Goal: Use online tool/utility: Utilize a website feature to perform a specific function

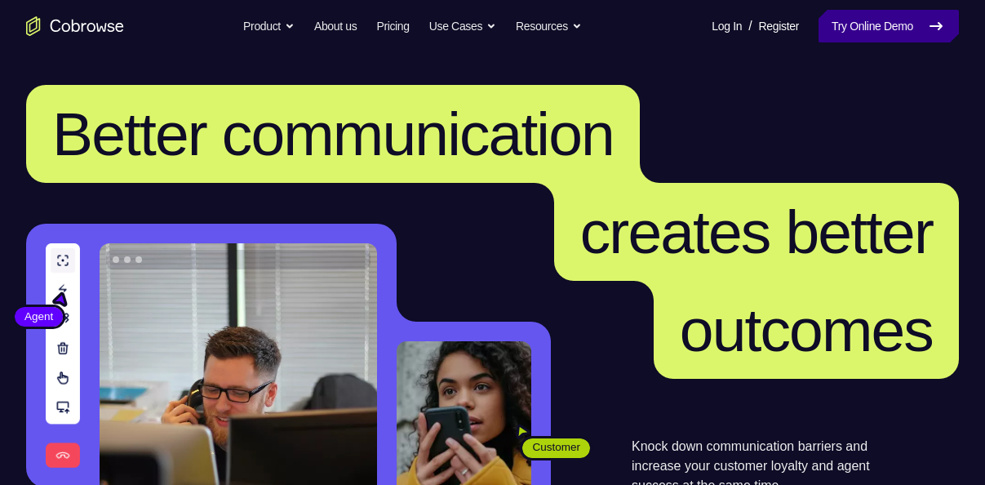
click at [867, 25] on link "Try Online Demo" at bounding box center [888, 26] width 140 height 33
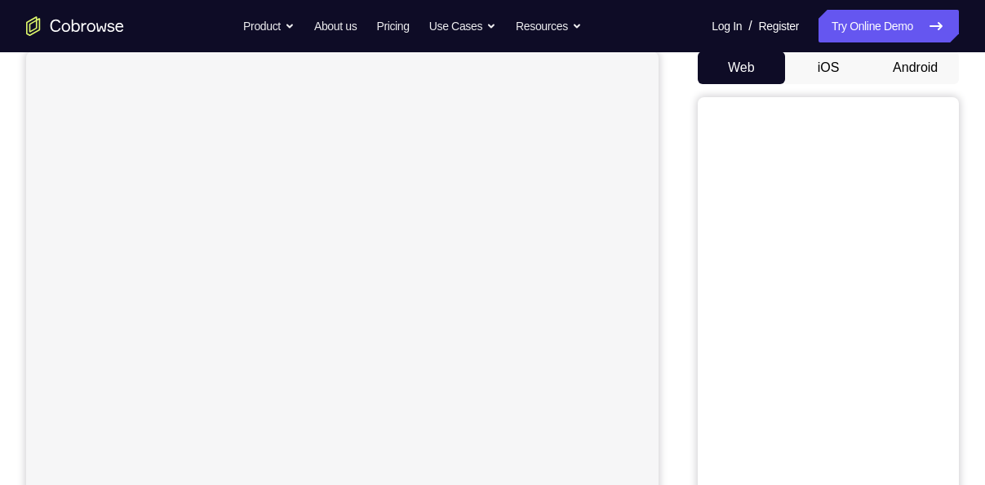
scroll to position [163, 0]
click at [901, 72] on button "Android" at bounding box center [915, 65] width 87 height 33
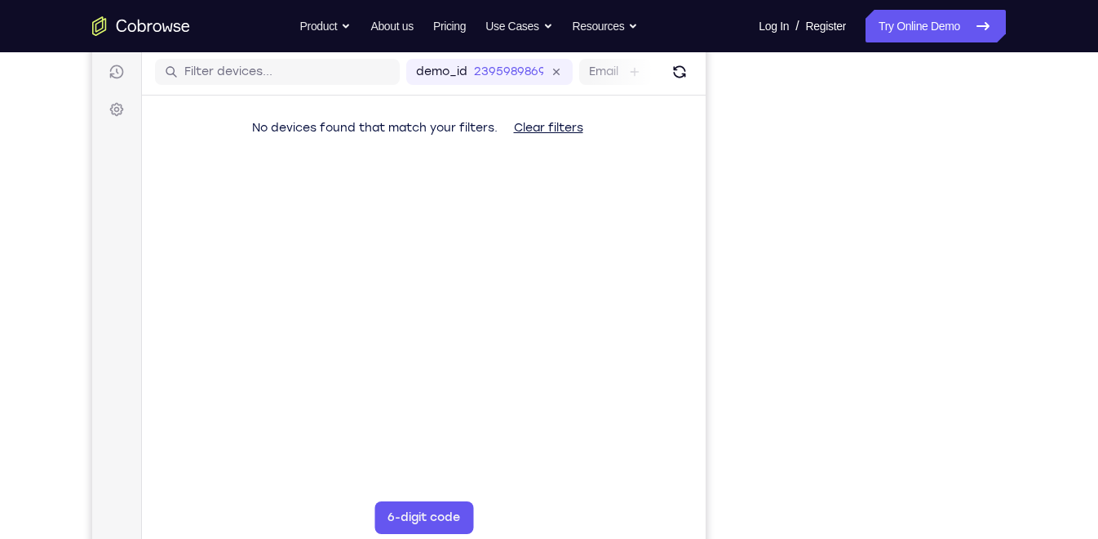
scroll to position [201, 0]
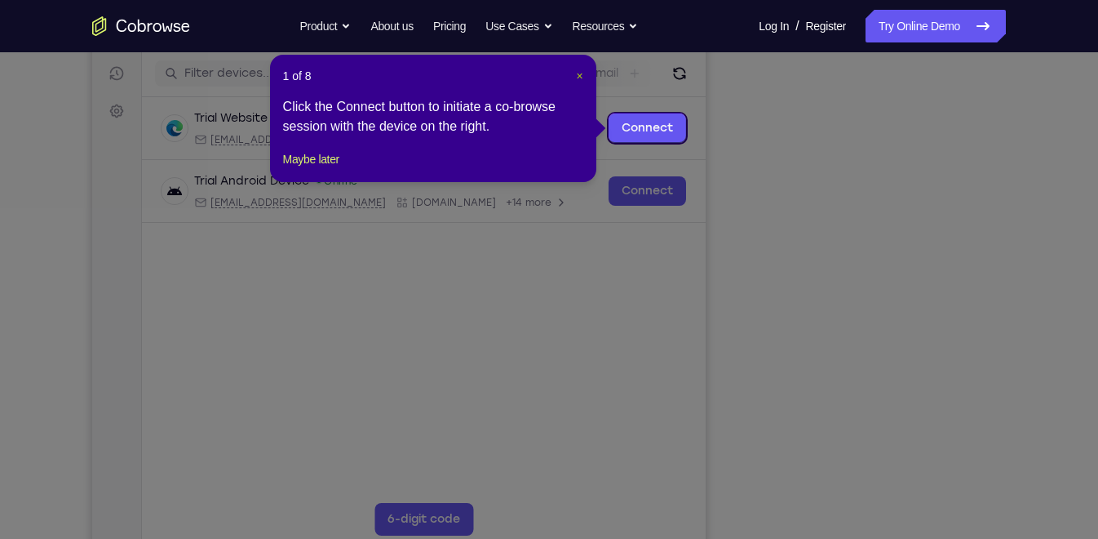
click at [581, 74] on span "×" at bounding box center [579, 75] width 7 height 13
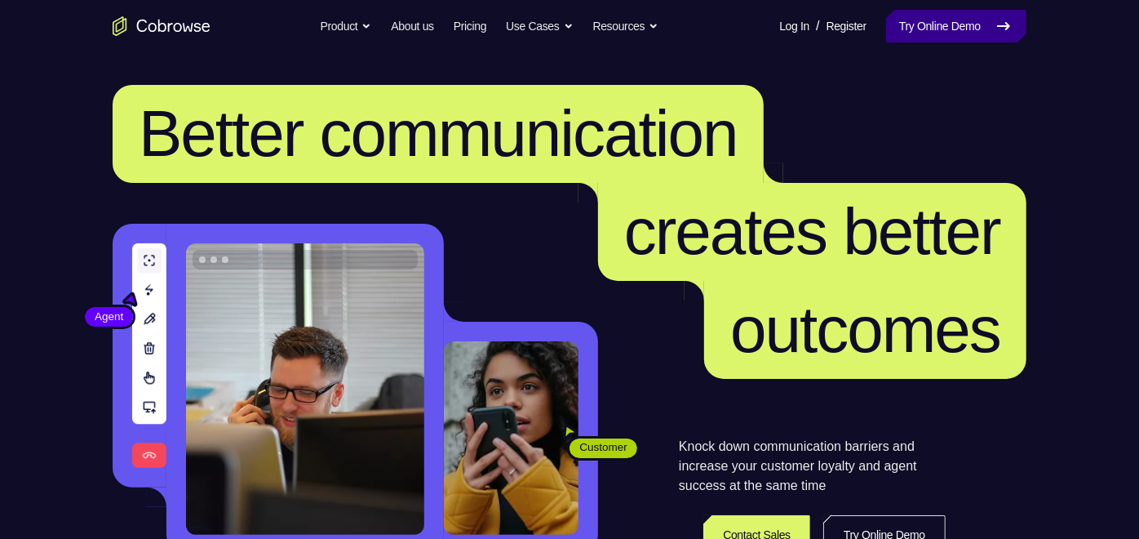
click at [926, 16] on link "Try Online Demo" at bounding box center [956, 26] width 140 height 33
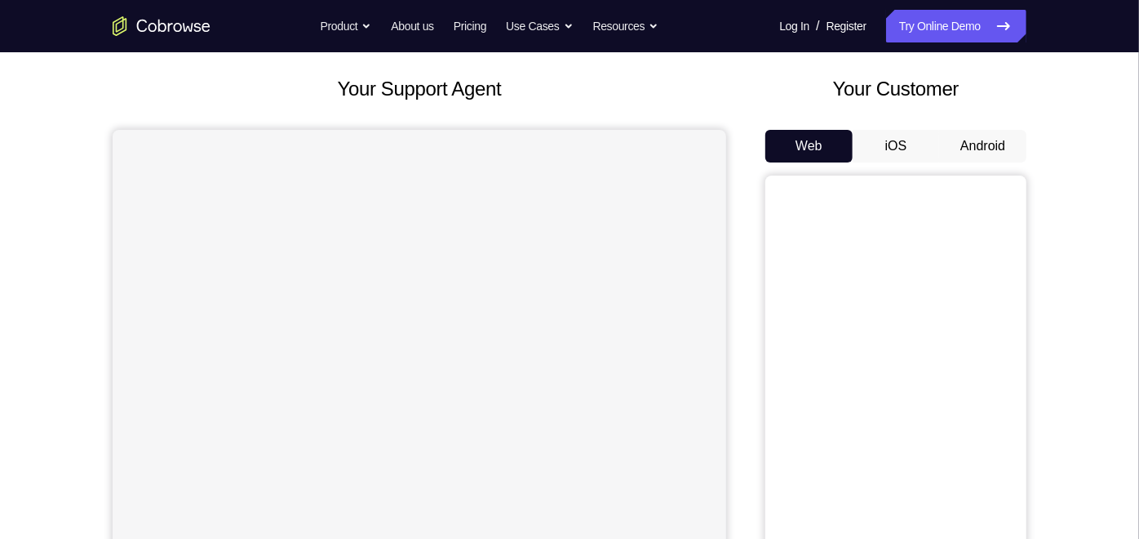
scroll to position [82, 0]
click at [982, 156] on button "Android" at bounding box center [982, 147] width 87 height 33
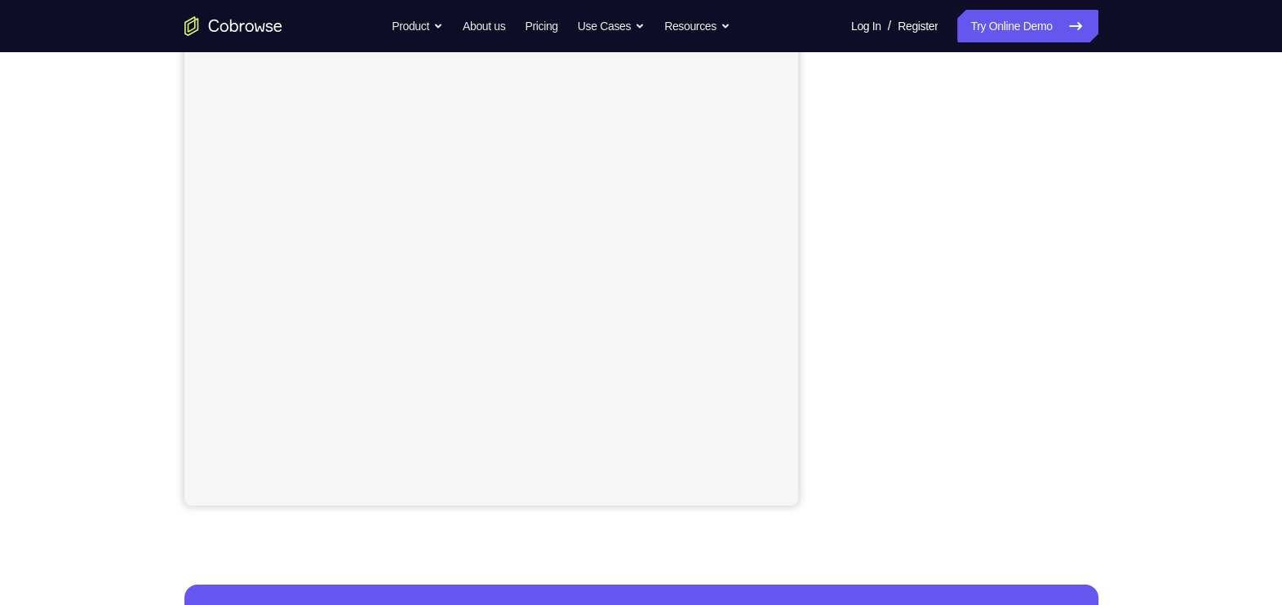
scroll to position [158, 0]
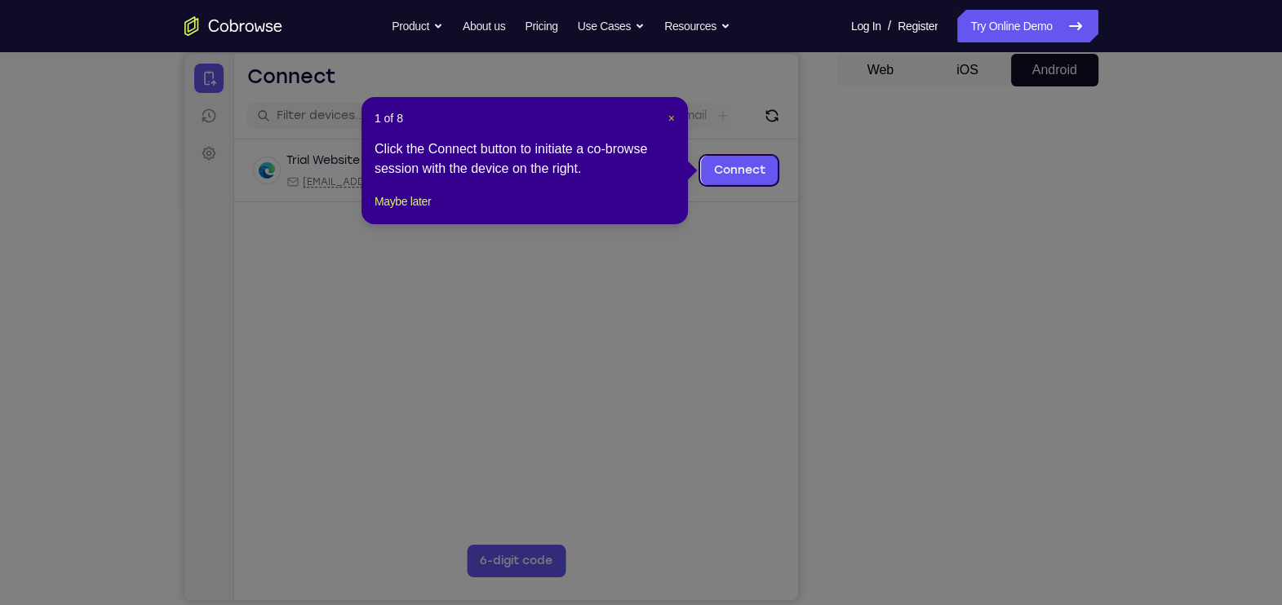
click at [672, 118] on span "×" at bounding box center [671, 118] width 7 height 13
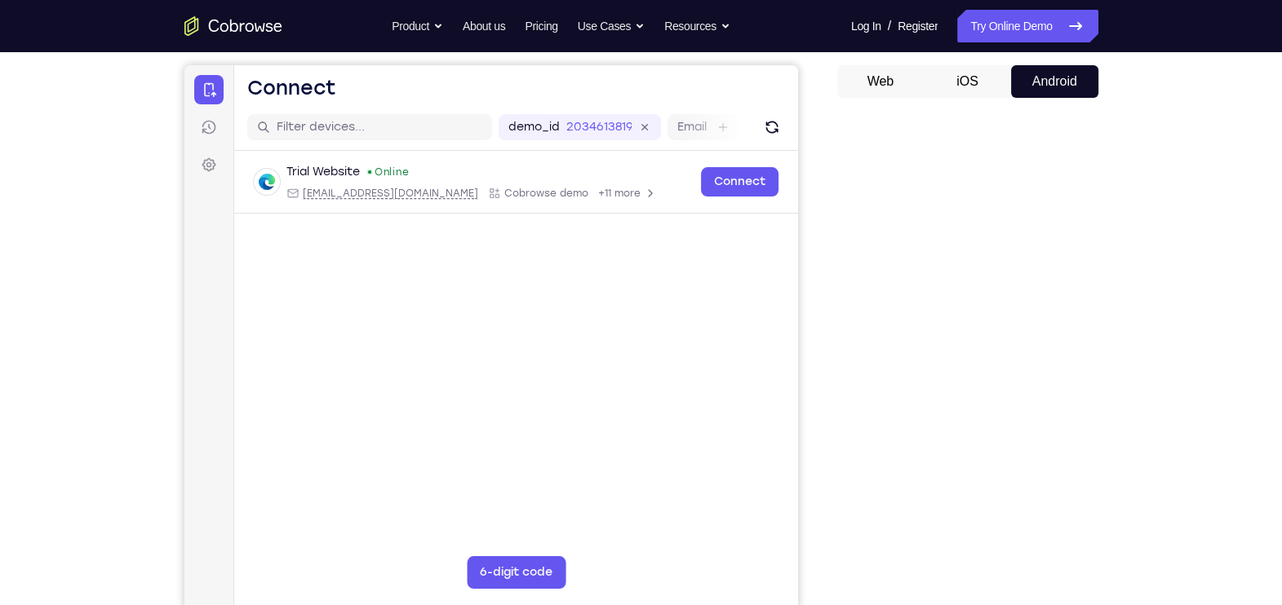
scroll to position [149, 0]
